Goal: Information Seeking & Learning: Learn about a topic

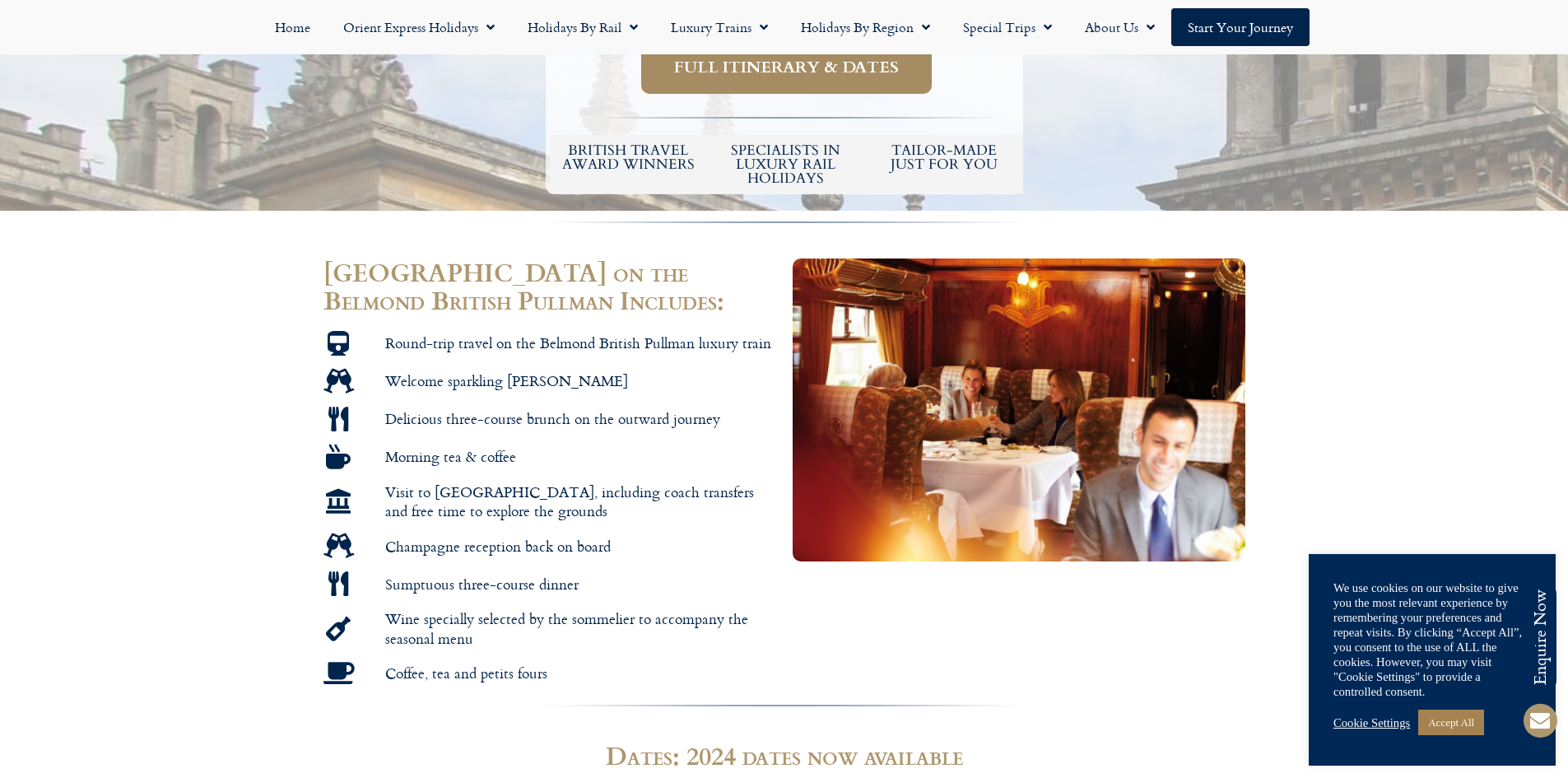
scroll to position [576, 0]
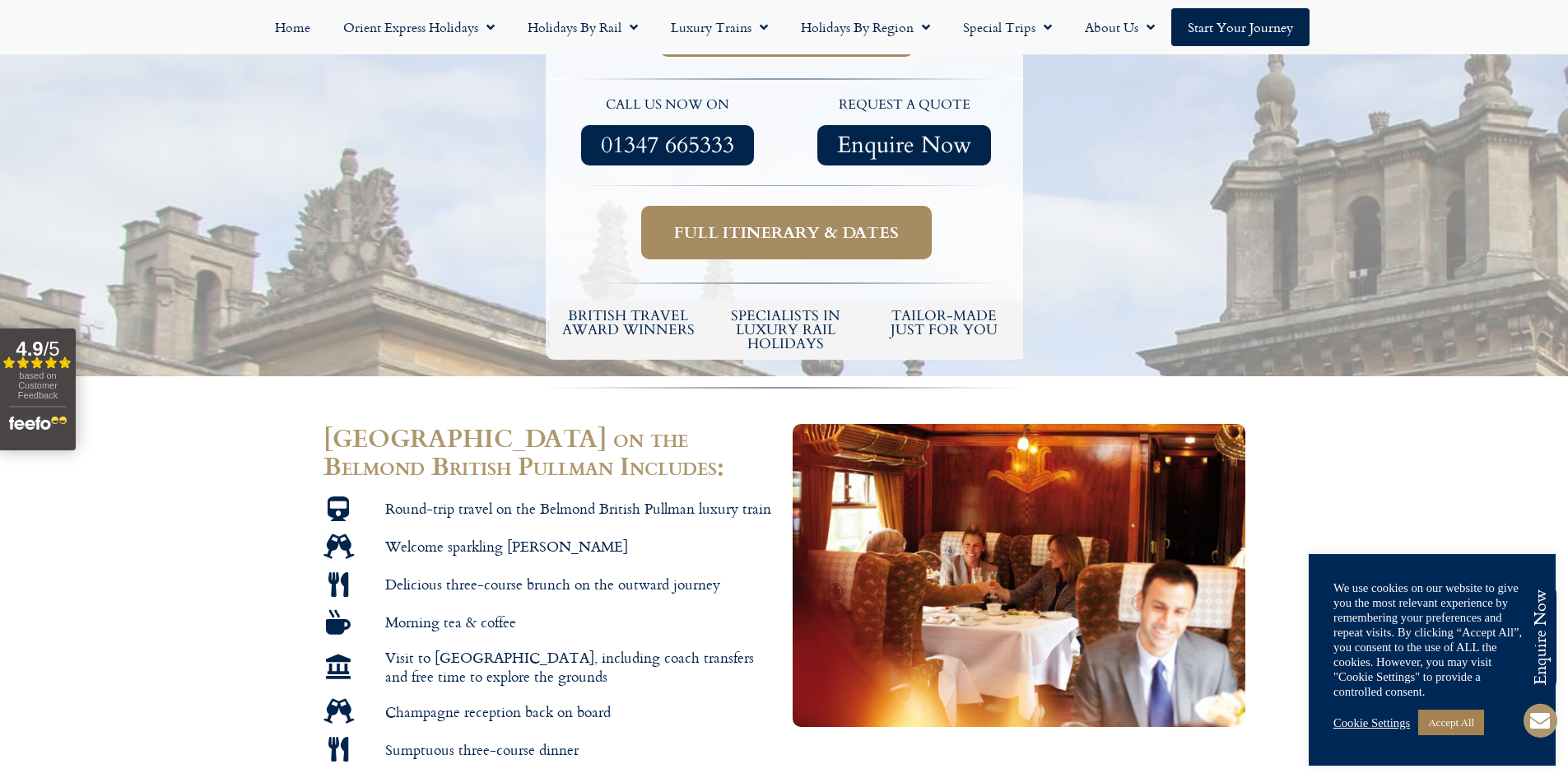
click at [844, 236] on span "Full itinerary & dates" at bounding box center [786, 232] width 225 height 21
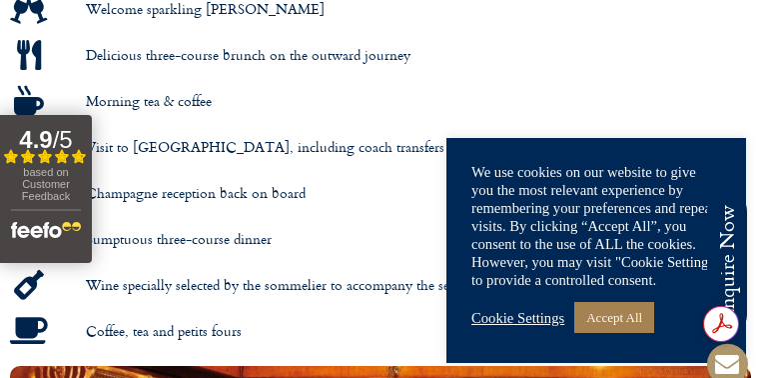
scroll to position [1639, 0]
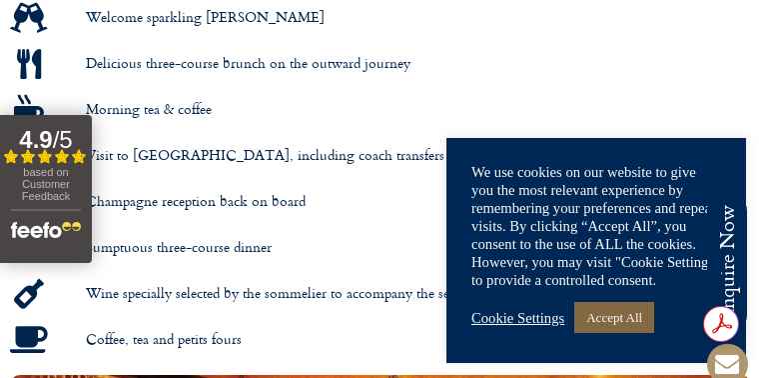
click at [637, 311] on link "Accept All" at bounding box center [615, 317] width 80 height 31
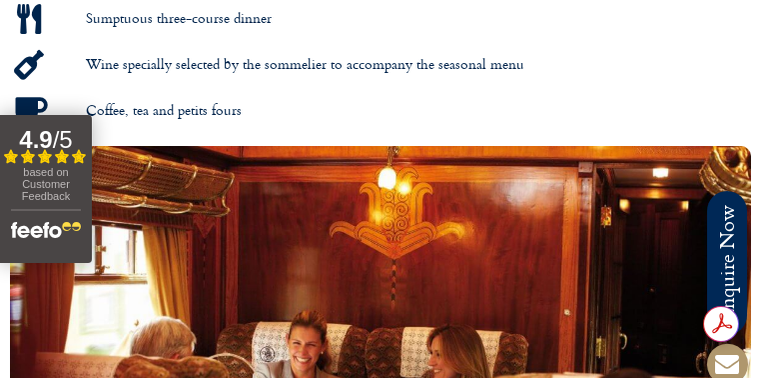
scroll to position [2038, 0]
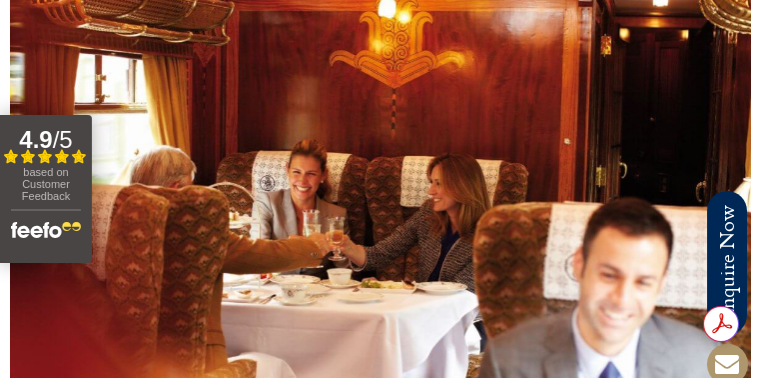
drag, startPoint x: 331, startPoint y: 343, endPoint x: 536, endPoint y: 230, distance: 233.9
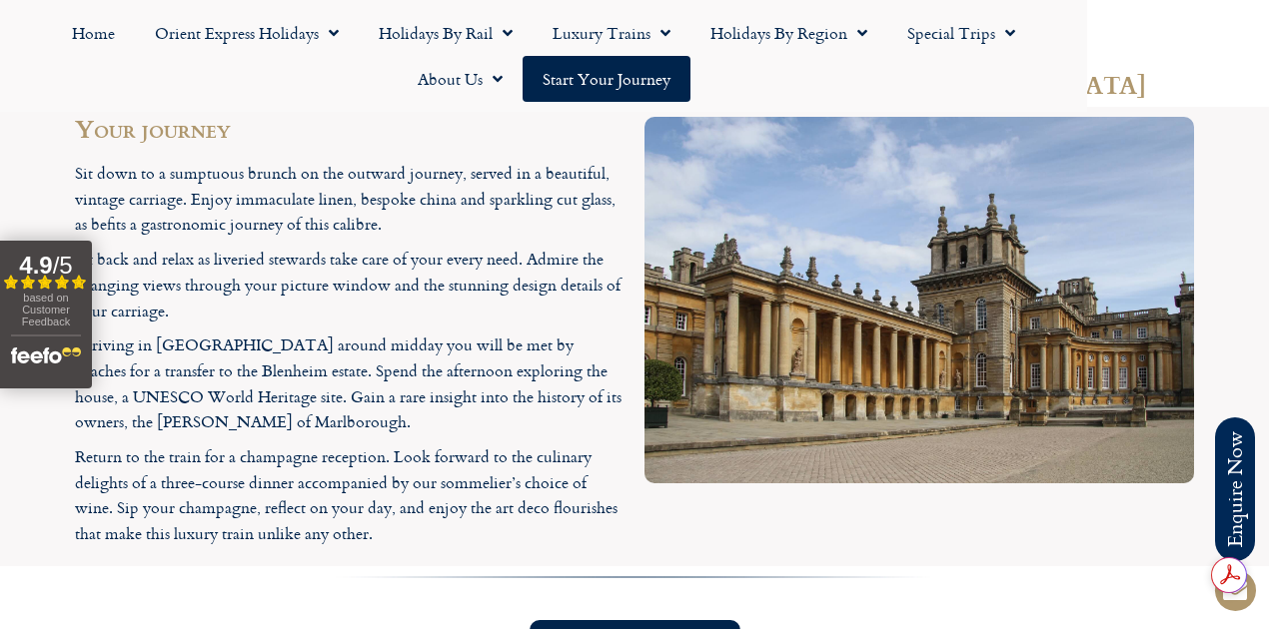
scroll to position [2011, 0]
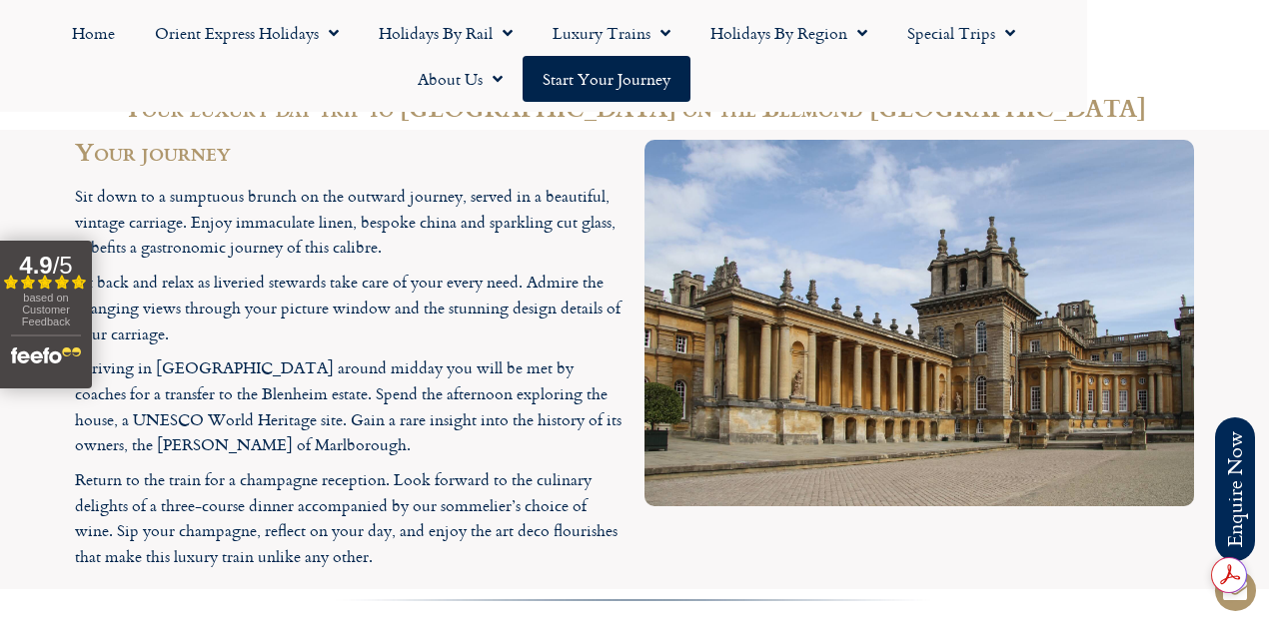
click at [141, 458] on p "Arriving in [GEOGRAPHIC_DATA] around midday you will be met by coaches for a tr…" at bounding box center [350, 407] width 550 height 102
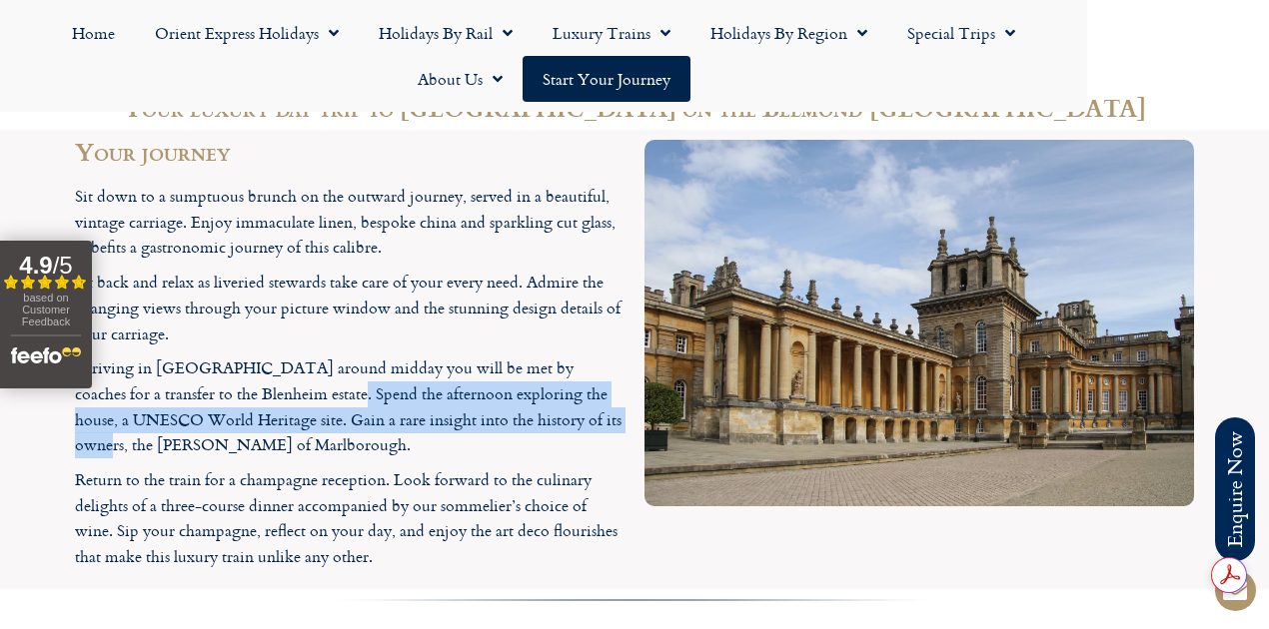
drag, startPoint x: 270, startPoint y: 487, endPoint x: 562, endPoint y: 501, distance: 292.1
click at [562, 458] on p "Arriving in [GEOGRAPHIC_DATA] around midday you will be met by coaches for a tr…" at bounding box center [350, 407] width 550 height 102
click at [387, 458] on p "Arriving in [GEOGRAPHIC_DATA] around midday you will be met by coaches for a tr…" at bounding box center [350, 407] width 550 height 102
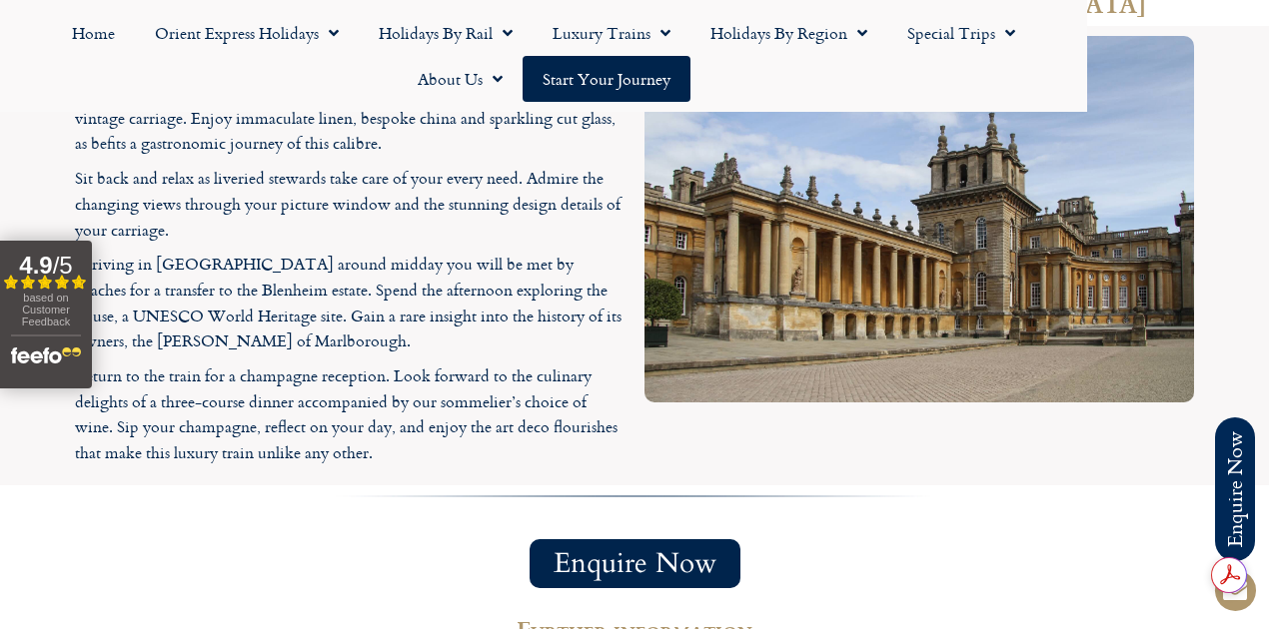
scroll to position [2144, 0]
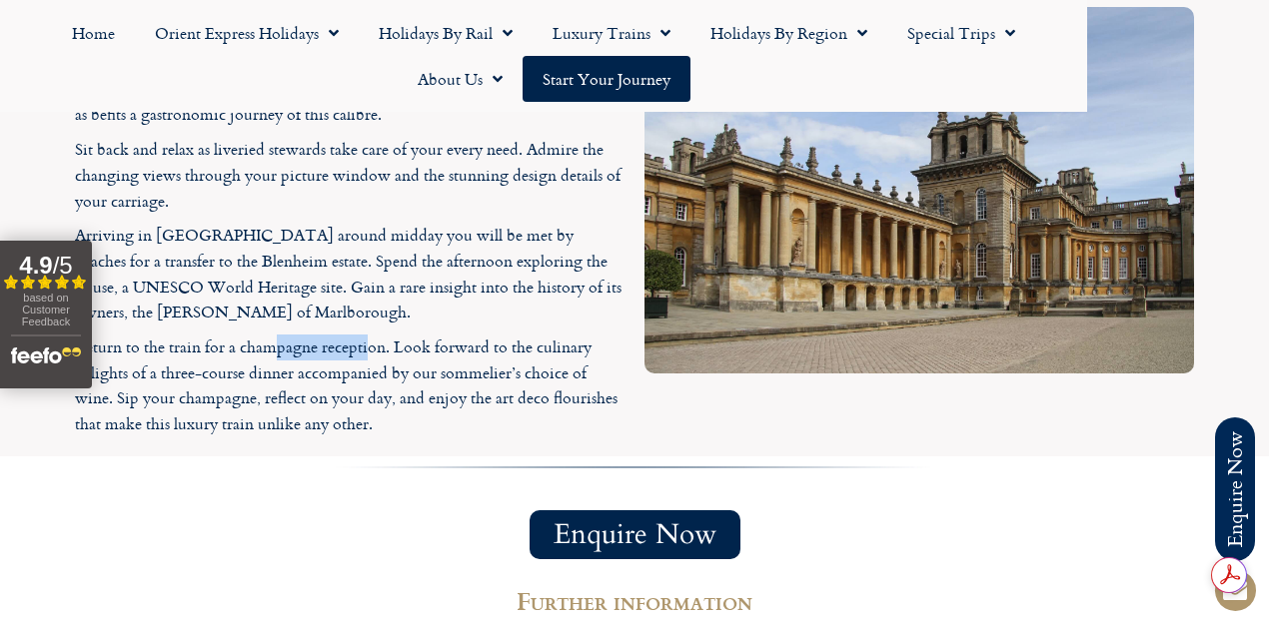
drag, startPoint x: 284, startPoint y: 445, endPoint x: 366, endPoint y: 445, distance: 81.9
click at [366, 437] on p "Return to the train for a champagne reception. Look forward to the culinary del…" at bounding box center [350, 386] width 550 height 102
drag, startPoint x: 250, startPoint y: 465, endPoint x: 433, endPoint y: 472, distance: 183.0
click at [433, 437] on p "Return to the train for a champagne reception. Look forward to the culinary del…" at bounding box center [350, 386] width 550 height 102
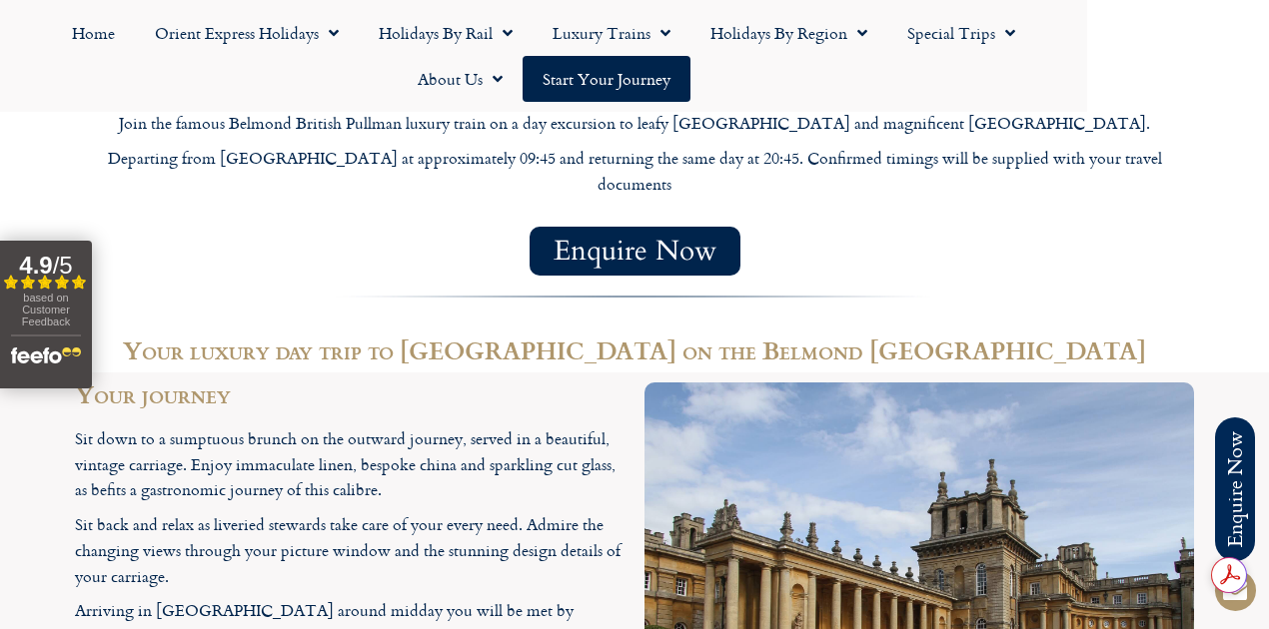
scroll to position [1612, 0]
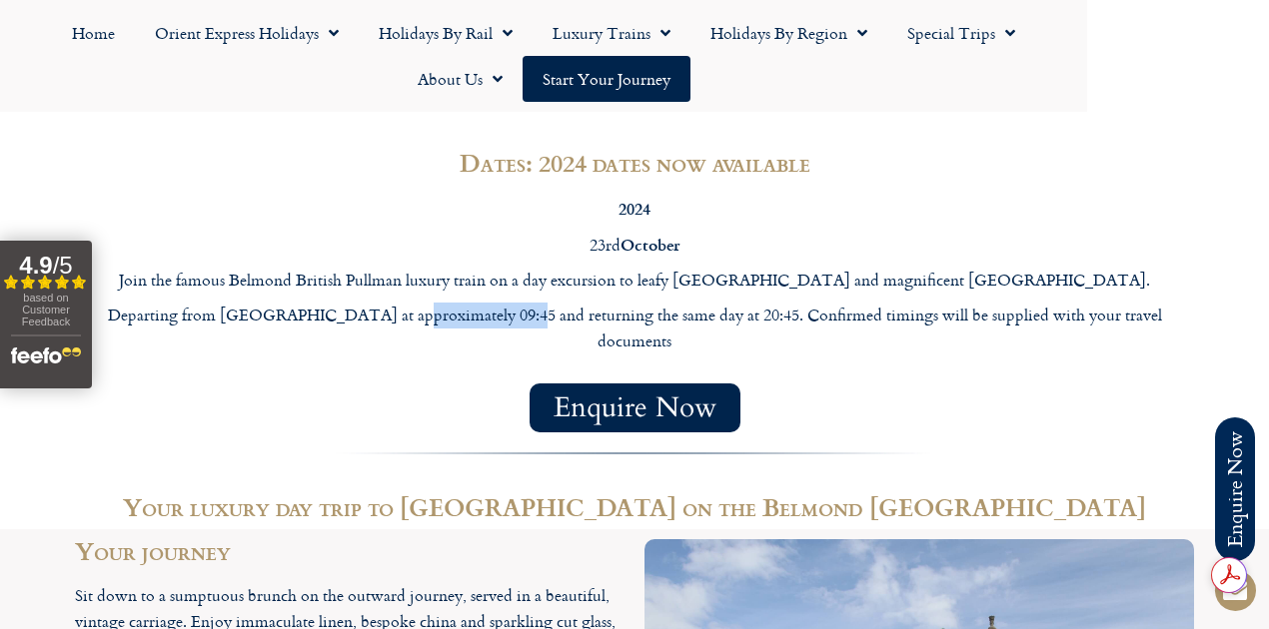
drag, startPoint x: 414, startPoint y: 408, endPoint x: 520, endPoint y: 405, distance: 106.0
click at [520, 354] on p "Departing from [GEOGRAPHIC_DATA] at approximately 09:45 and returning the same …" at bounding box center [634, 328] width 1119 height 51
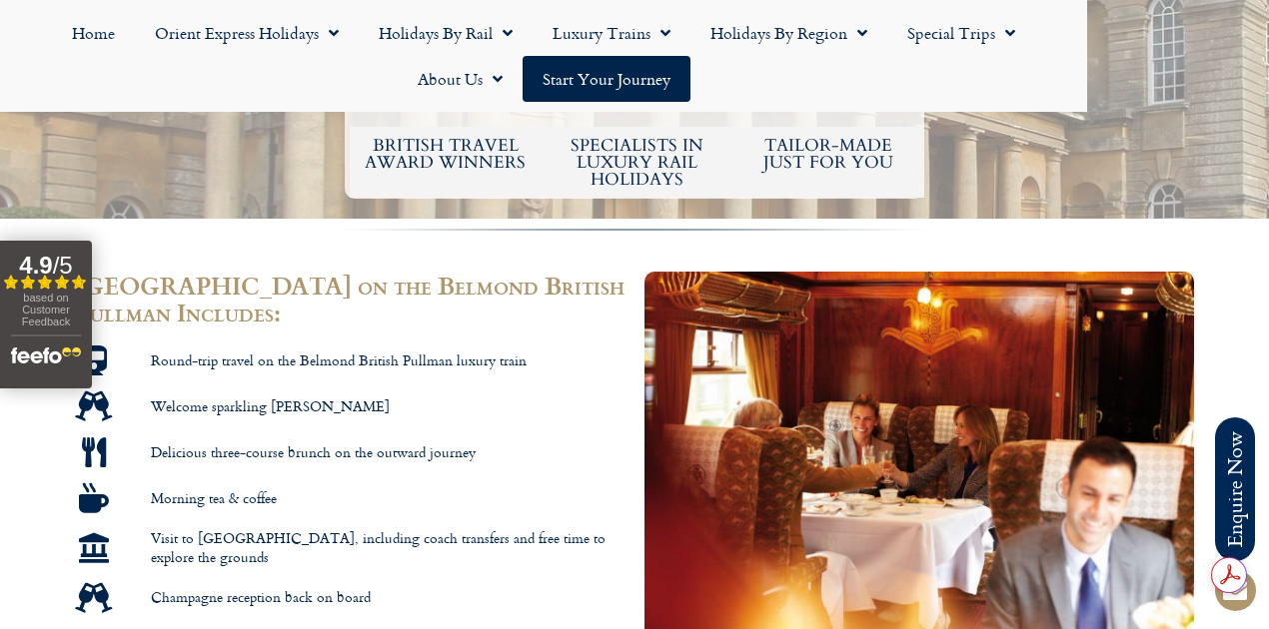
scroll to position [1145, 0]
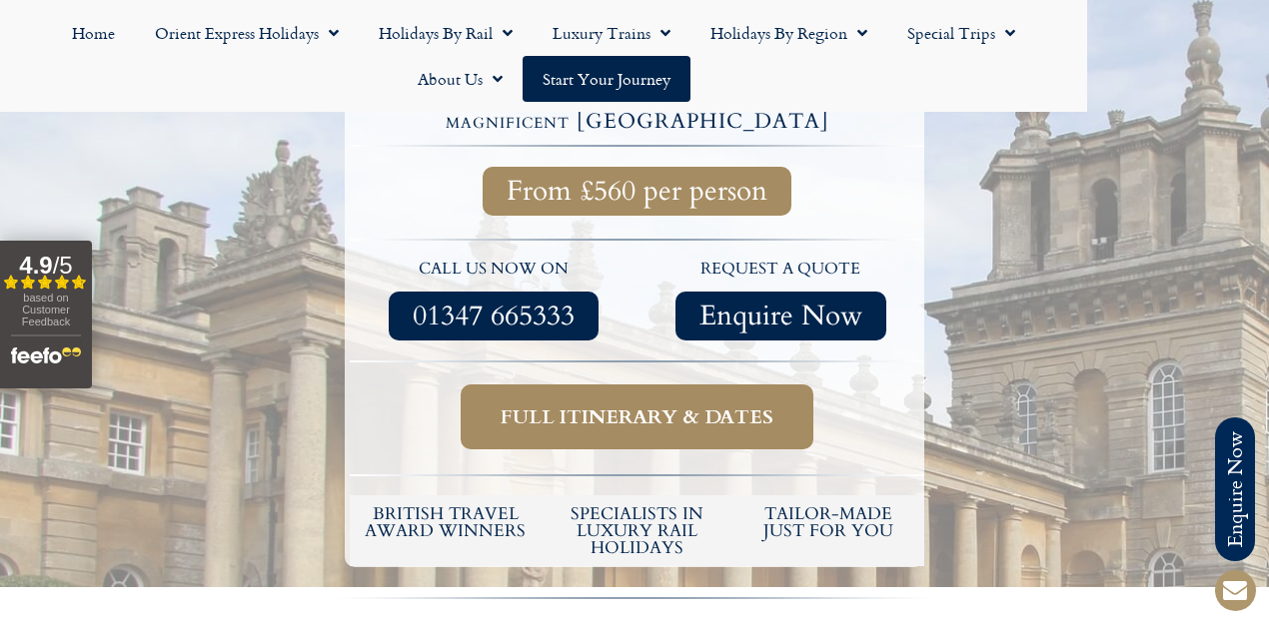
scroll to position [466, 0]
